Goal: Information Seeking & Learning: Learn about a topic

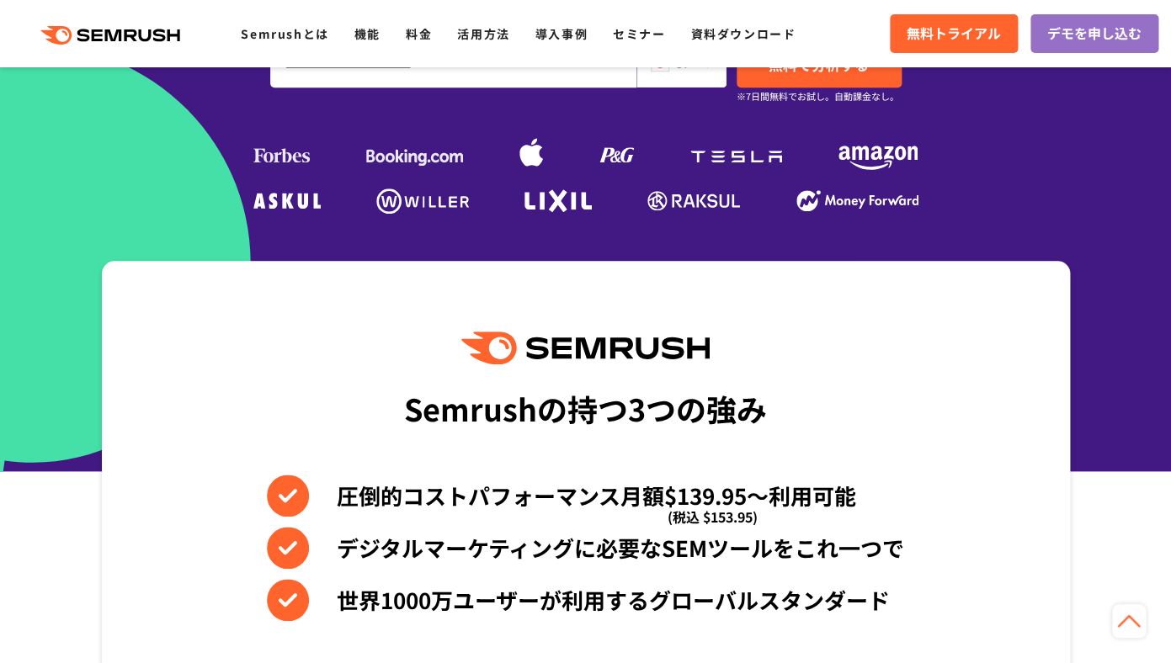
scroll to position [262, 0]
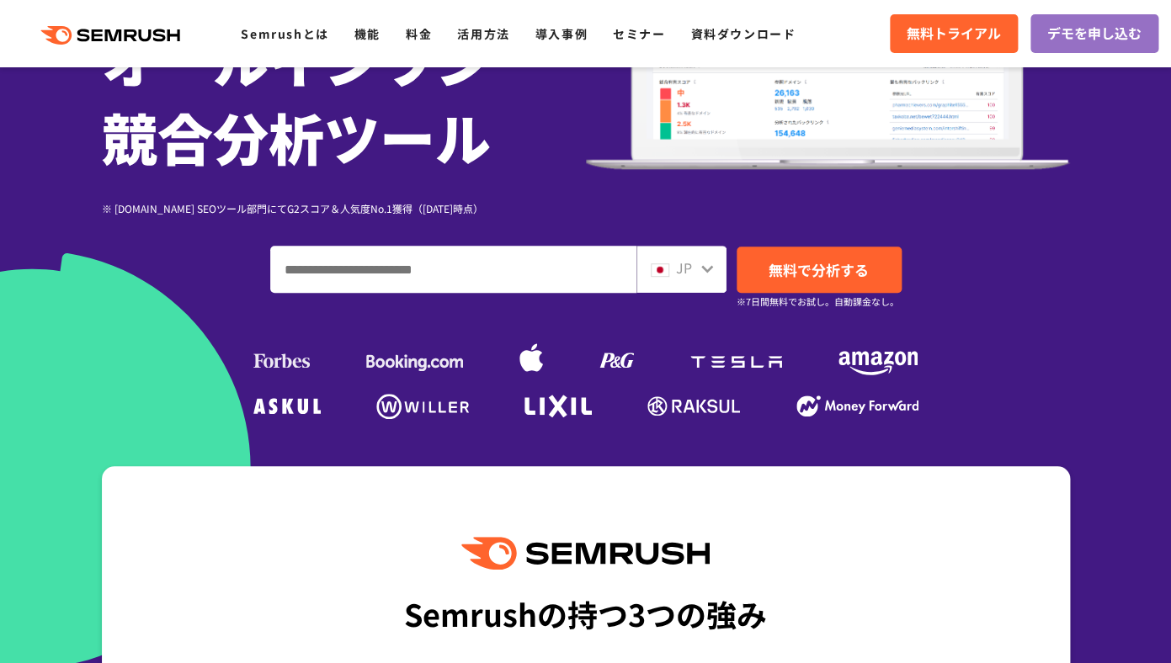
click at [407, 280] on input "ドメイン、キーワードまたはURLを入力してください" at bounding box center [453, 269] width 365 height 45
type input "*"
type input "********"
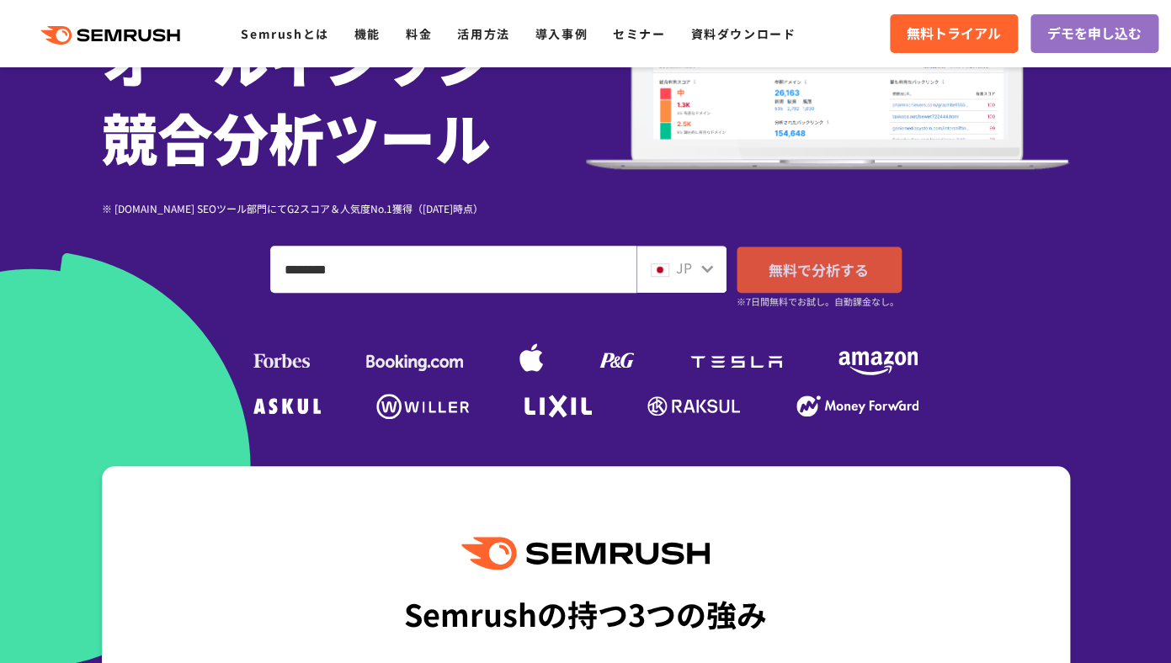
click at [860, 281] on link "無料で分析する" at bounding box center [819, 270] width 165 height 46
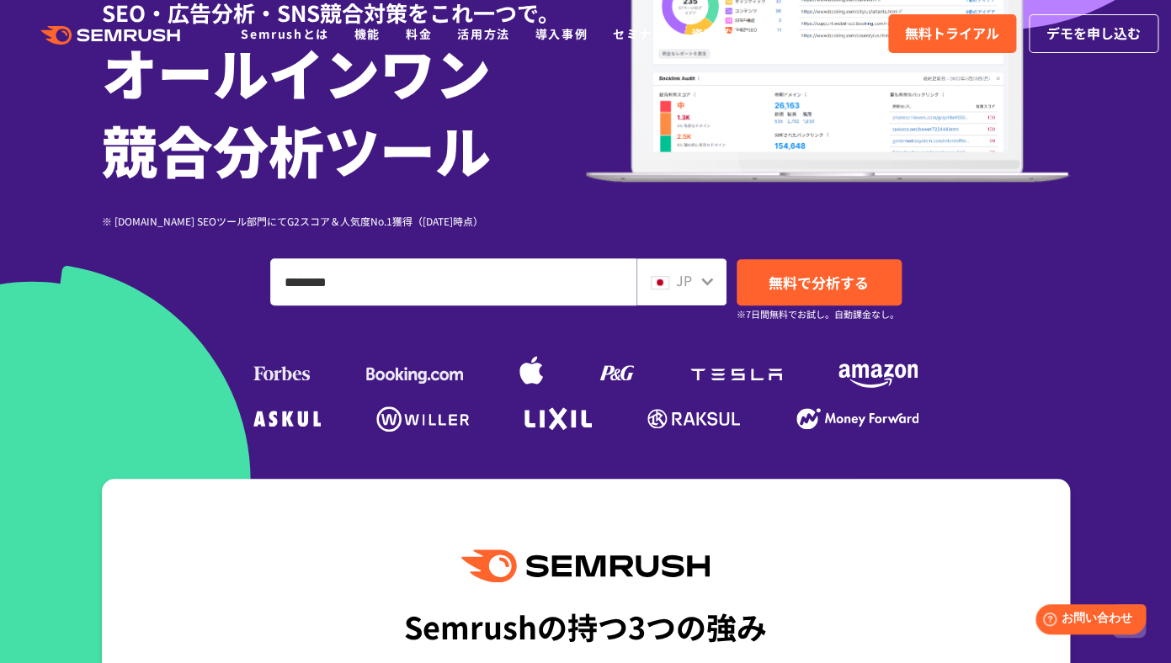
scroll to position [0, 0]
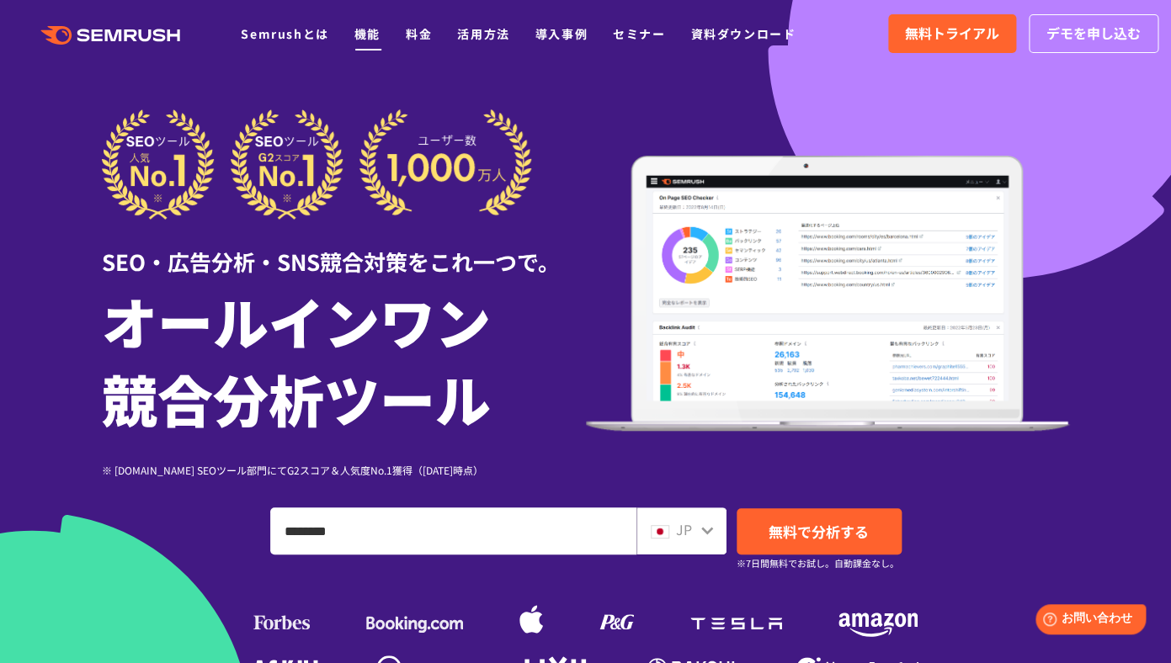
click at [375, 37] on link "機能" at bounding box center [367, 33] width 26 height 17
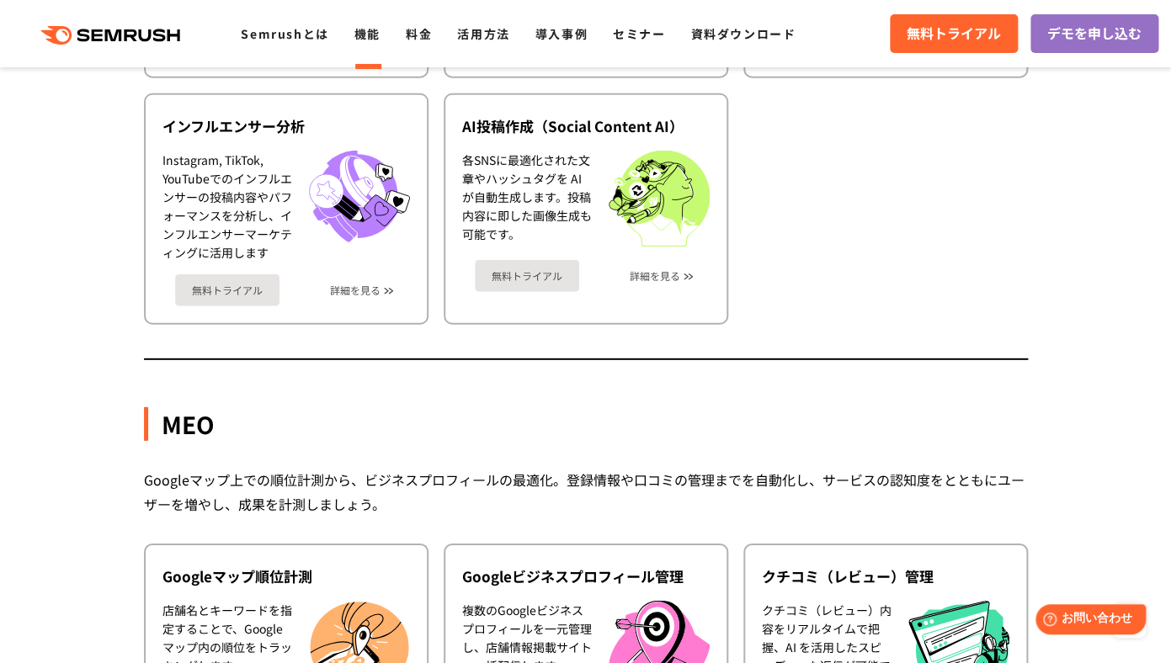
scroll to position [4098, 0]
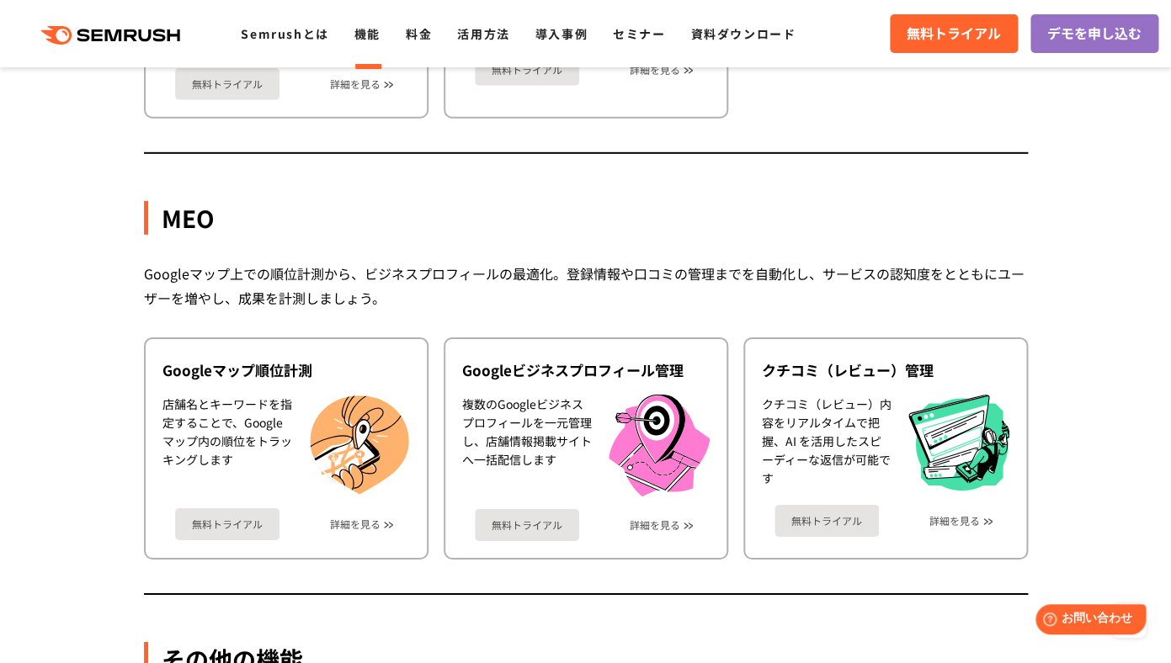
click at [361, 284] on div "Googleマップ上での順位計測から、ビジネスプロフィールの最適化。登録情報や口コミの管理までを自動化し、サービスの認知度をとともにユーザーを増やし、成果を計…" at bounding box center [586, 286] width 884 height 49
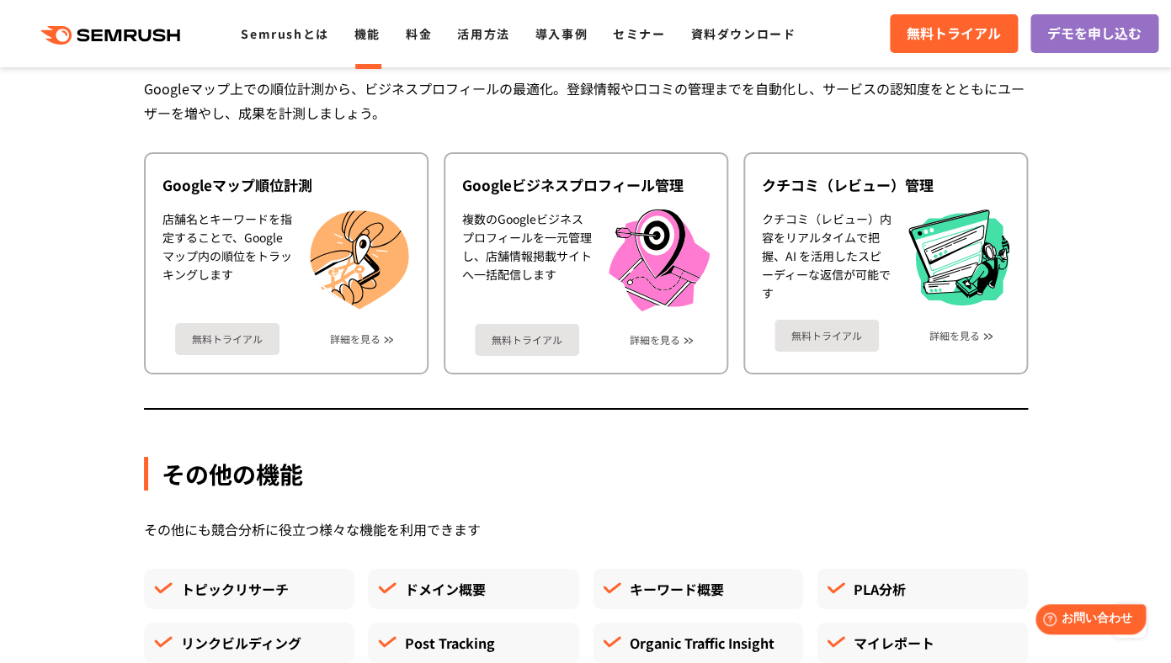
scroll to position [4529, 0]
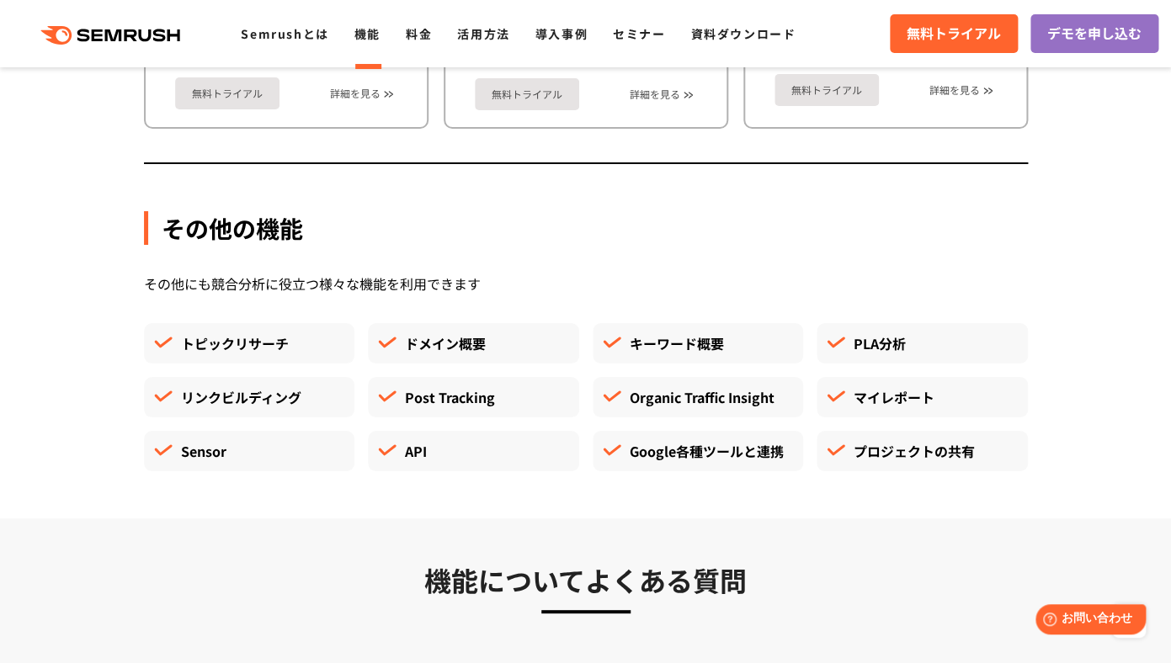
click at [361, 284] on div "その他にも競合分析に役立つ様々な機能を利用できます" at bounding box center [586, 284] width 884 height 24
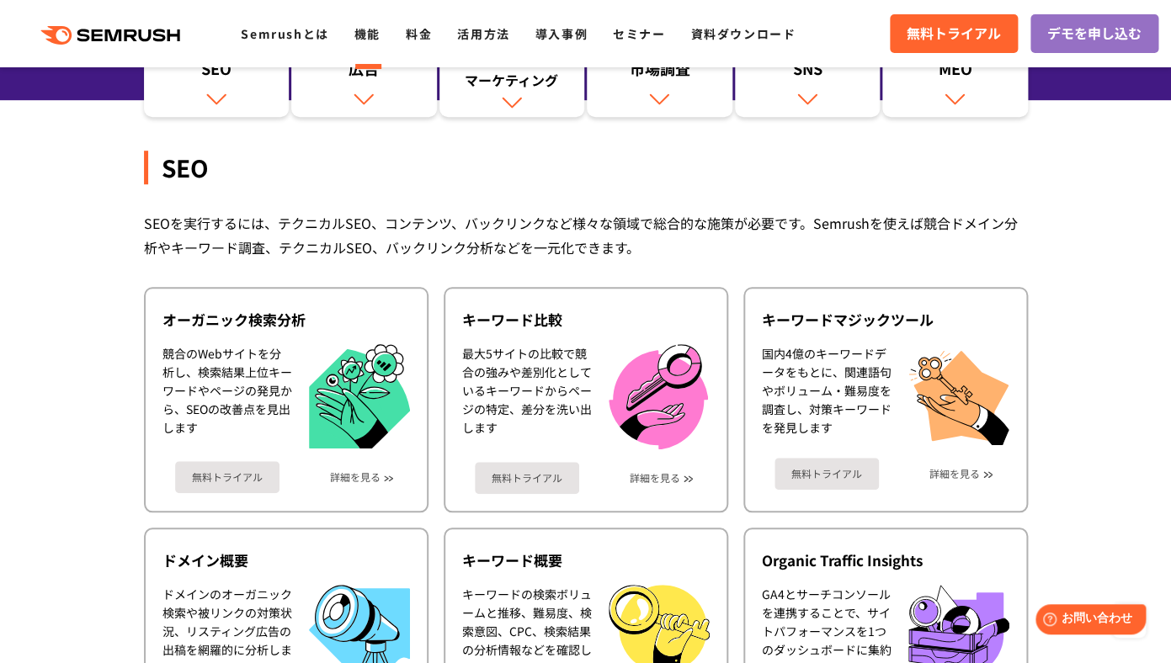
scroll to position [0, 0]
